Goal: Task Accomplishment & Management: Complete application form

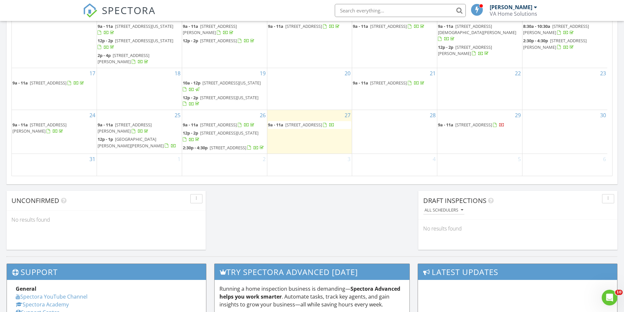
scroll to position [426, 0]
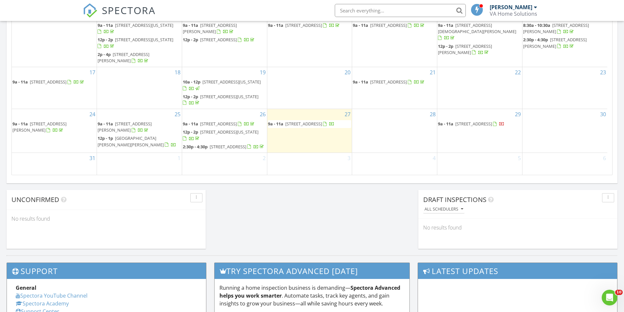
click at [457, 142] on div "29 9a - 11a 111 Kingsdale Rd, Suffolk 23434" at bounding box center [480, 131] width 85 height 44
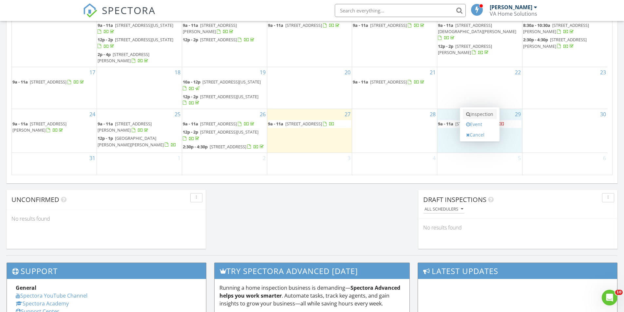
click at [480, 112] on link "Inspection" at bounding box center [480, 114] width 34 height 10
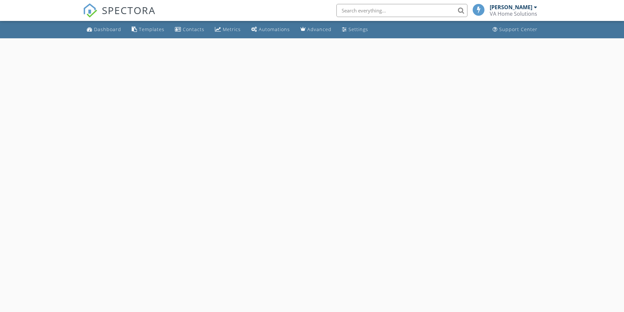
select select "7"
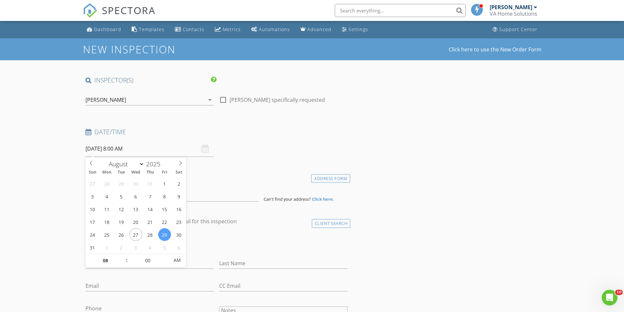
click at [155, 152] on input "08/29/2025 8:00 AM" at bounding box center [150, 149] width 128 height 16
type input "09"
type input "08/29/2025 9:00 AM"
click at [125, 257] on span at bounding box center [123, 257] width 5 height 7
type input "10"
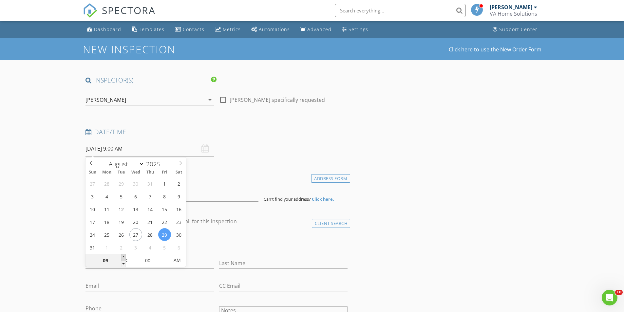
type input "08/29/2025 10:00 AM"
click at [125, 257] on span at bounding box center [123, 257] width 5 height 7
type input "11"
type input "08/29/2025 11:00 AM"
click at [125, 257] on span at bounding box center [123, 257] width 5 height 7
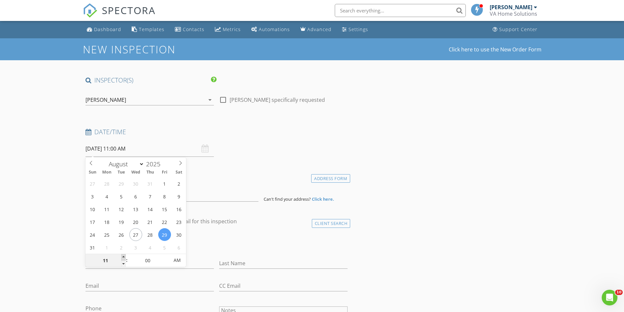
type input "12"
type input "08/29/2025 12:00 PM"
click at [125, 257] on span at bounding box center [123, 257] width 5 height 7
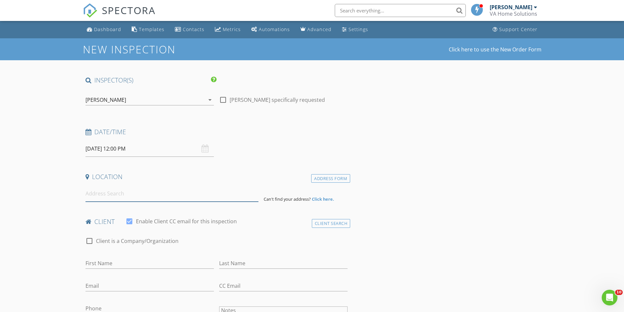
click at [126, 198] on input at bounding box center [172, 194] width 173 height 16
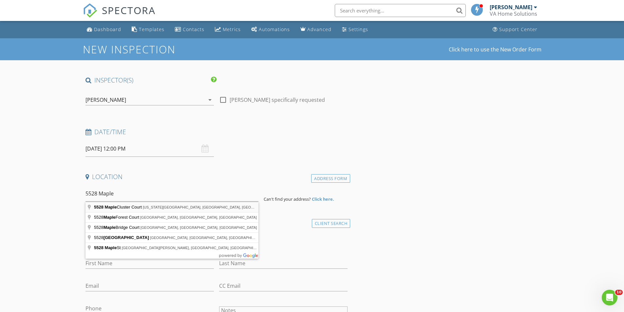
type input "5528 Maple Cluster Court, Virginia Beach, VA, USA"
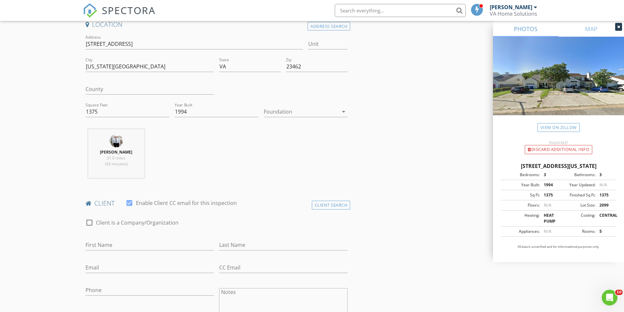
scroll to position [164, 0]
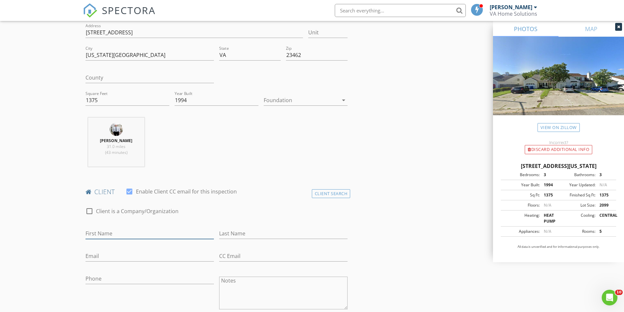
click at [121, 234] on input "First Name" at bounding box center [150, 233] width 128 height 11
type input "Victor"
type input "Burks"
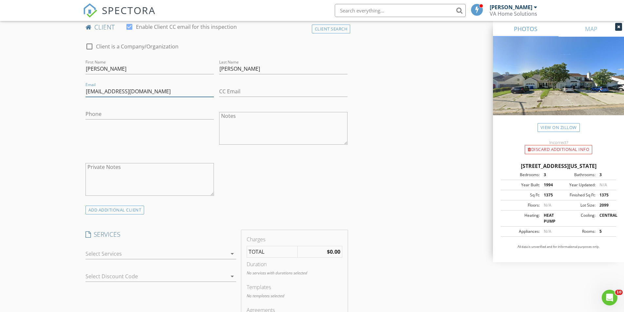
scroll to position [361, 0]
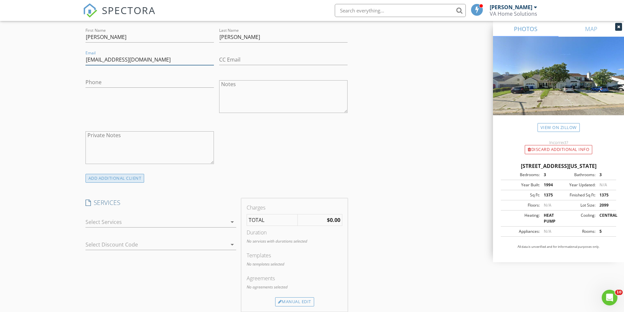
type input "iamfen1992@gmail.com"
click at [129, 180] on div "ADD ADDITIONAL client" at bounding box center [115, 178] width 59 height 9
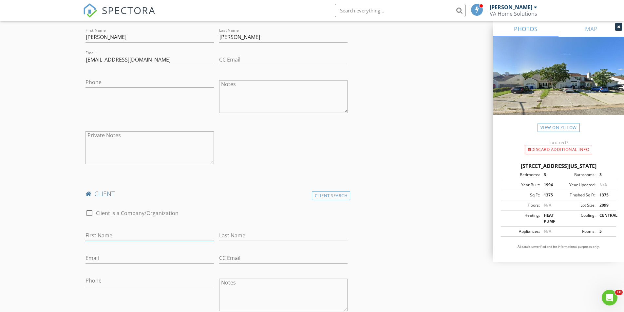
click at [168, 240] on input "First Name" at bounding box center [150, 235] width 128 height 11
type input "Jennifer"
type input "Perez"
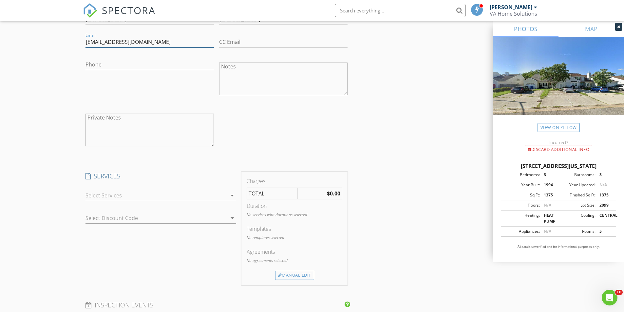
scroll to position [590, 0]
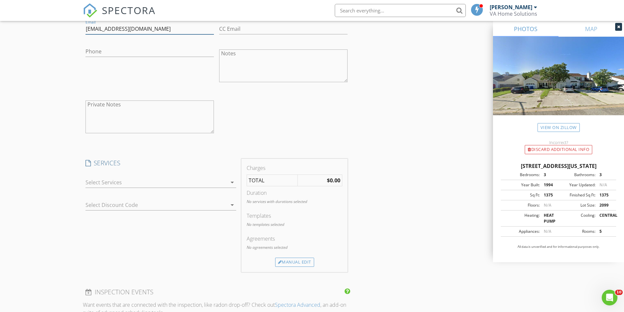
type input "perezjennifer210@gmail.com"
click at [233, 185] on icon "arrow_drop_down" at bounding box center [232, 183] width 8 height 8
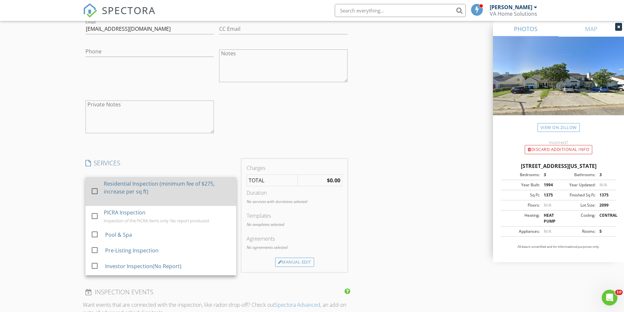
click at [96, 192] on div at bounding box center [94, 191] width 11 height 11
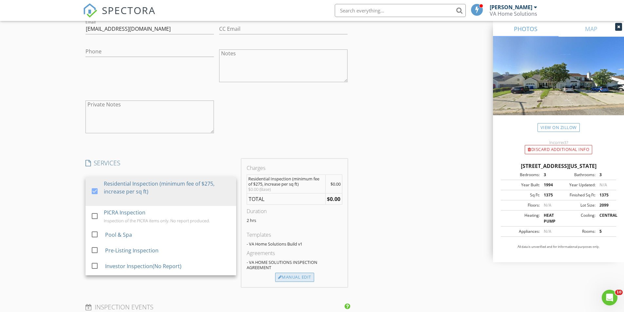
click at [302, 278] on div "Manual Edit" at bounding box center [294, 277] width 39 height 9
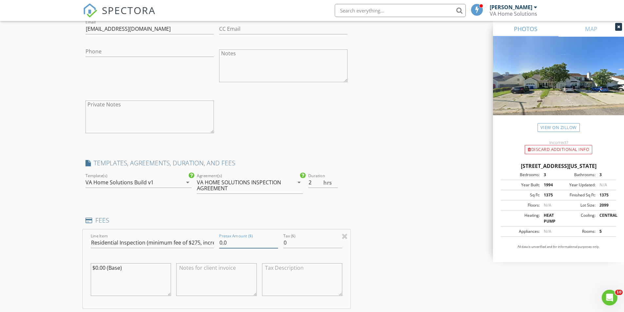
drag, startPoint x: 211, startPoint y: 246, endPoint x: 193, endPoint y: 247, distance: 18.1
click at [193, 247] on div "Line Item Residential Inspection (minimum fee of $275, increase per sq ft) Pret…" at bounding box center [217, 269] width 268 height 79
type input "325"
click at [389, 218] on div "INSPECTOR(S) check_box Brian Barham PRIMARY Brian Barham arrow_drop_down check_…" at bounding box center [312, 168] width 459 height 1364
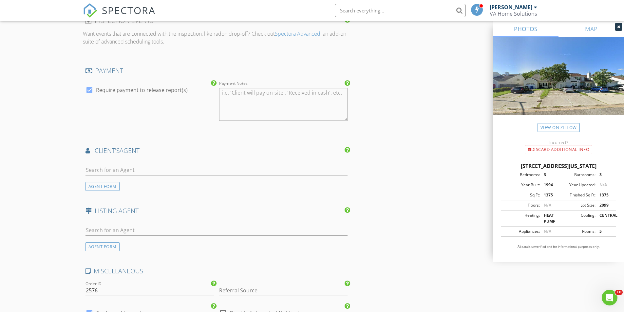
scroll to position [951, 0]
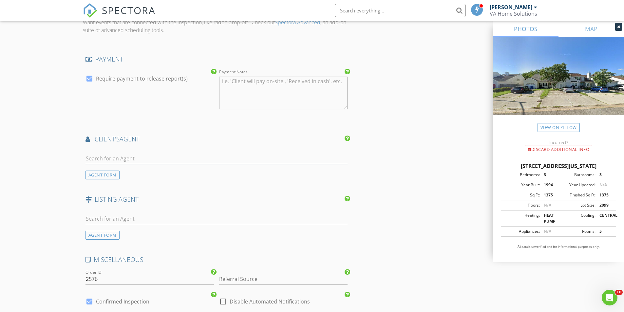
click at [214, 159] on input "text" at bounding box center [217, 158] width 263 height 11
type input "l"
type input "alison"
click at [192, 174] on div "The Vibe Real Estate Team @ The Bryant Group" at bounding box center [158, 176] width 108 height 5
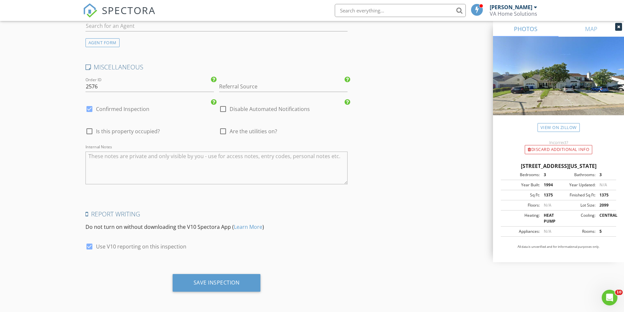
scroll to position [1293, 0]
click at [233, 284] on div "Save Inspection" at bounding box center [217, 282] width 46 height 7
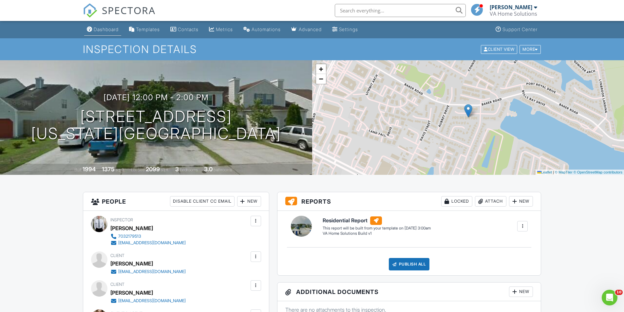
click at [100, 28] on div "Dashboard" at bounding box center [106, 30] width 25 height 6
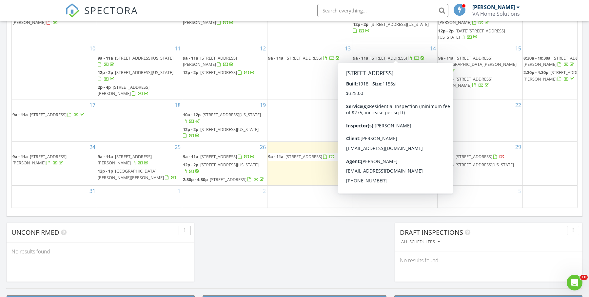
scroll to position [607, 599]
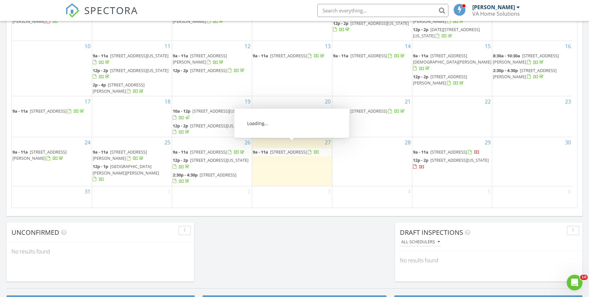
click at [292, 149] on span "[STREET_ADDRESS]" at bounding box center [288, 152] width 37 height 6
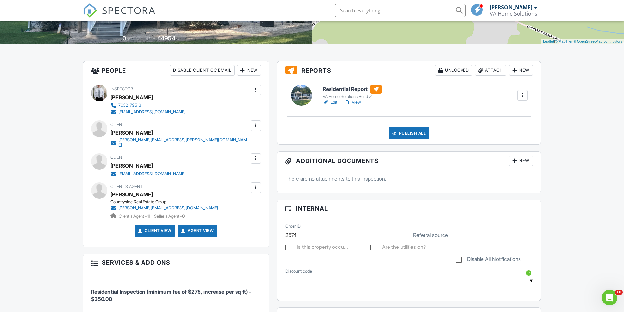
click at [335, 104] on link "Edit" at bounding box center [330, 102] width 15 height 7
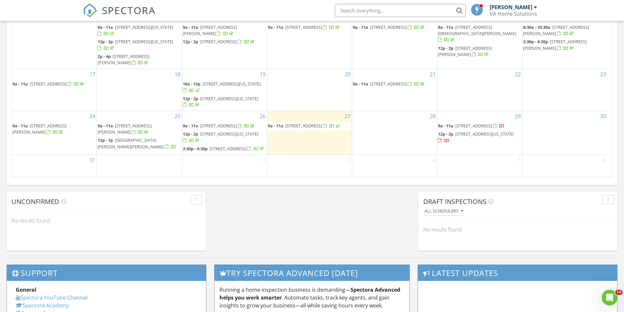
scroll to position [426, 0]
